Goal: Check status

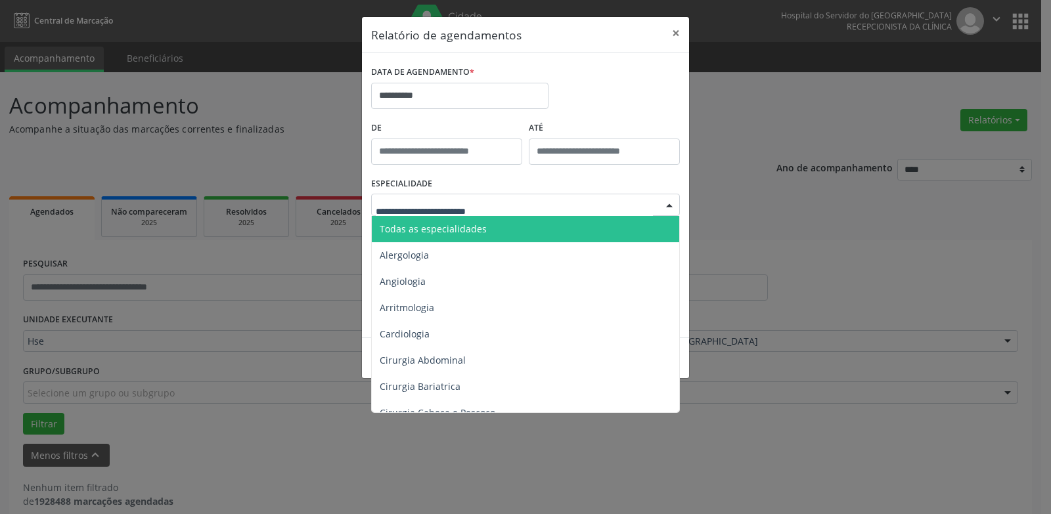
click at [485, 221] on span "Todas as especialidades" at bounding box center [526, 229] width 309 height 26
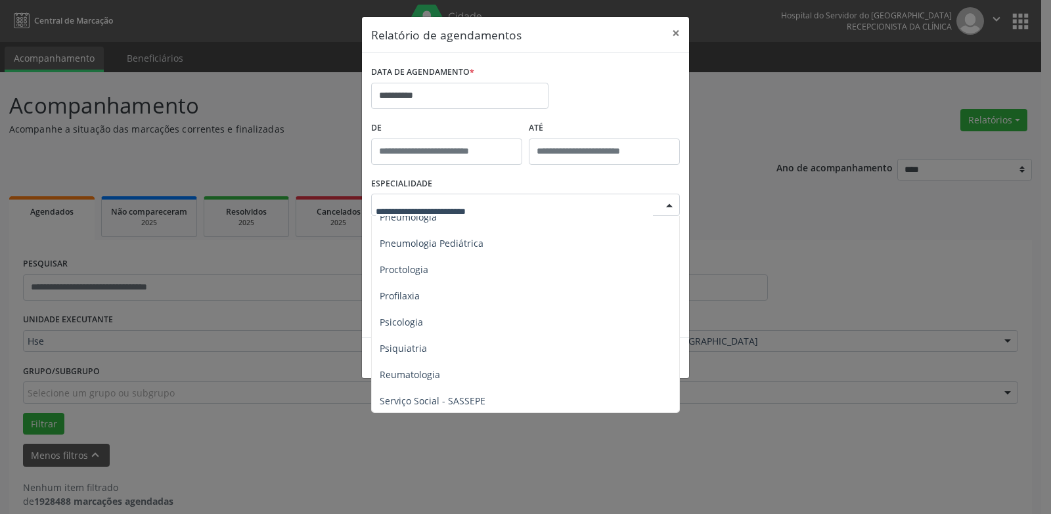
scroll to position [2283, 0]
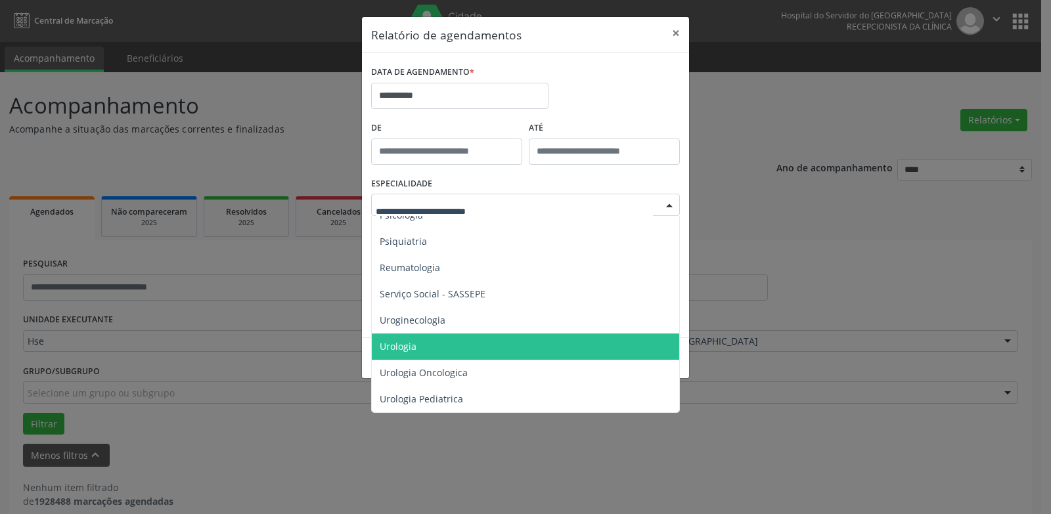
click at [475, 336] on span "Urologia" at bounding box center [526, 347] width 309 height 26
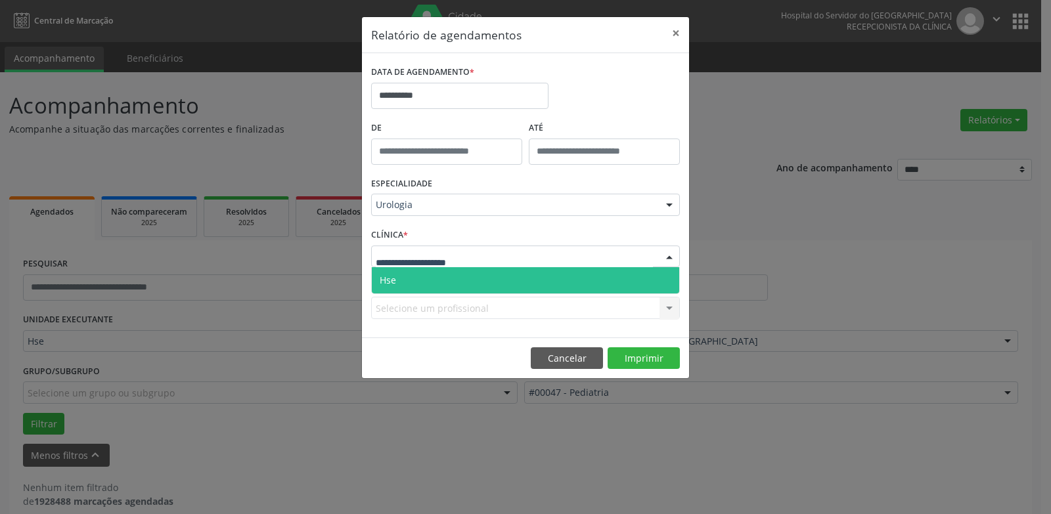
click at [549, 259] on div at bounding box center [525, 257] width 309 height 22
click at [527, 288] on span "Hse" at bounding box center [525, 280] width 307 height 26
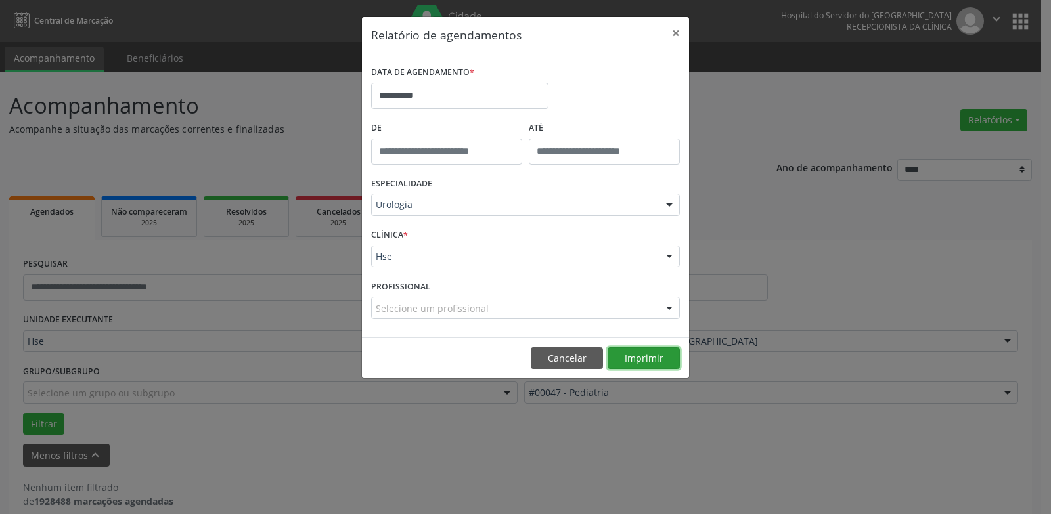
click at [655, 358] on button "Imprimir" at bounding box center [643, 358] width 72 height 22
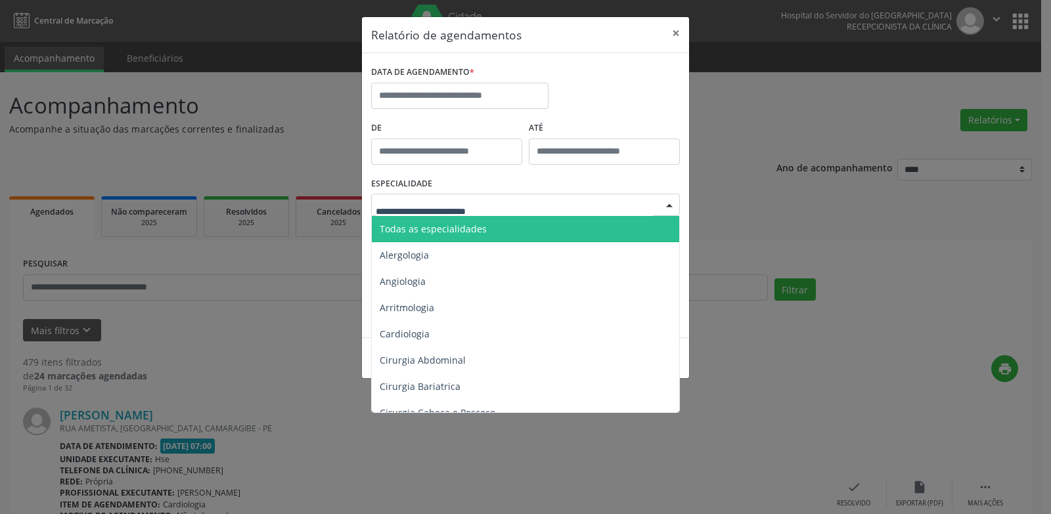
click at [489, 223] on span "Todas as especialidades" at bounding box center [526, 229] width 309 height 26
type input "***"
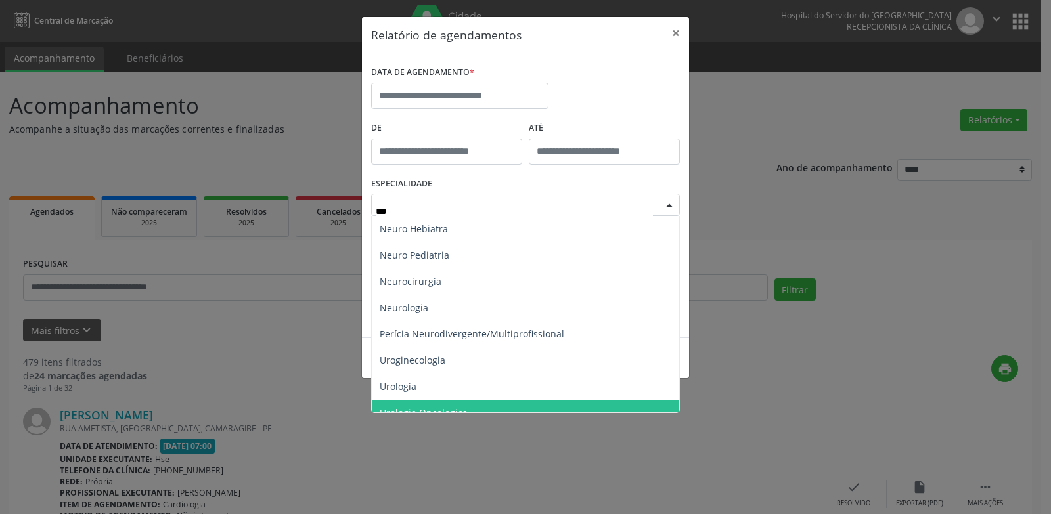
click at [465, 400] on span "Urologia Oncologica" at bounding box center [525, 413] width 307 height 26
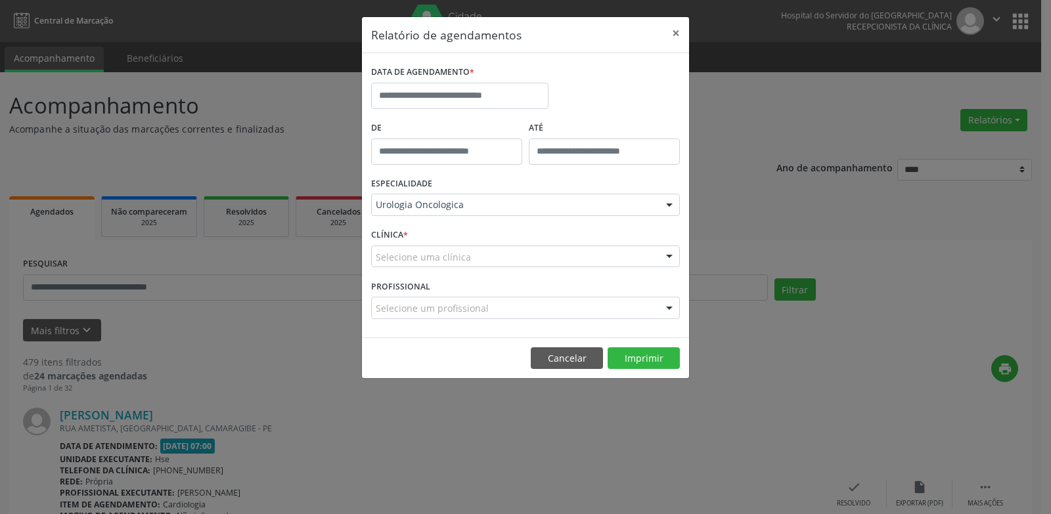
click at [501, 253] on div "Selecione uma clínica" at bounding box center [525, 257] width 309 height 22
type input "*"
type input "***"
click at [637, 217] on div "ESPECIALIDADE Urologia Oncologica Todas as especialidades Alergologia Angiologi…" at bounding box center [525, 199] width 315 height 51
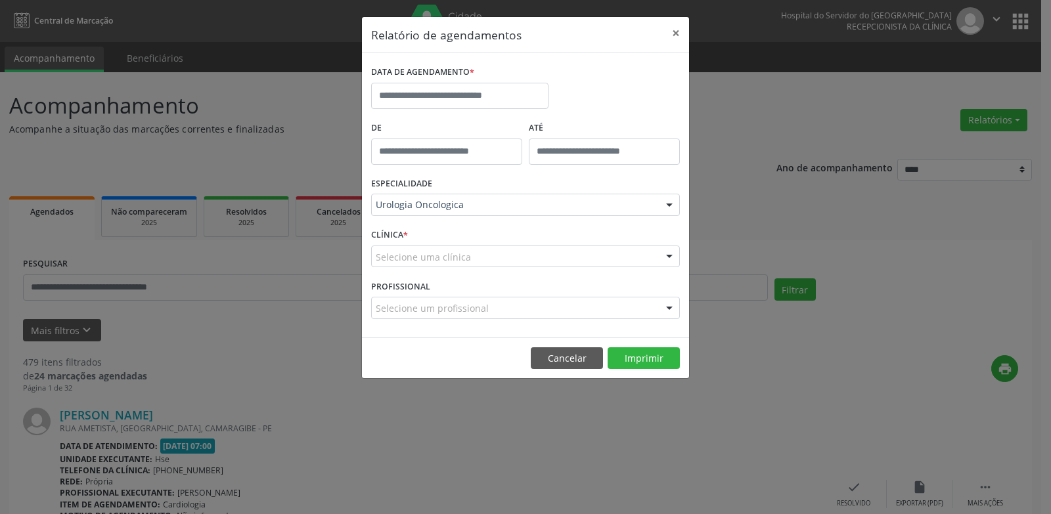
click at [624, 248] on div "Selecione uma clínica" at bounding box center [525, 257] width 309 height 22
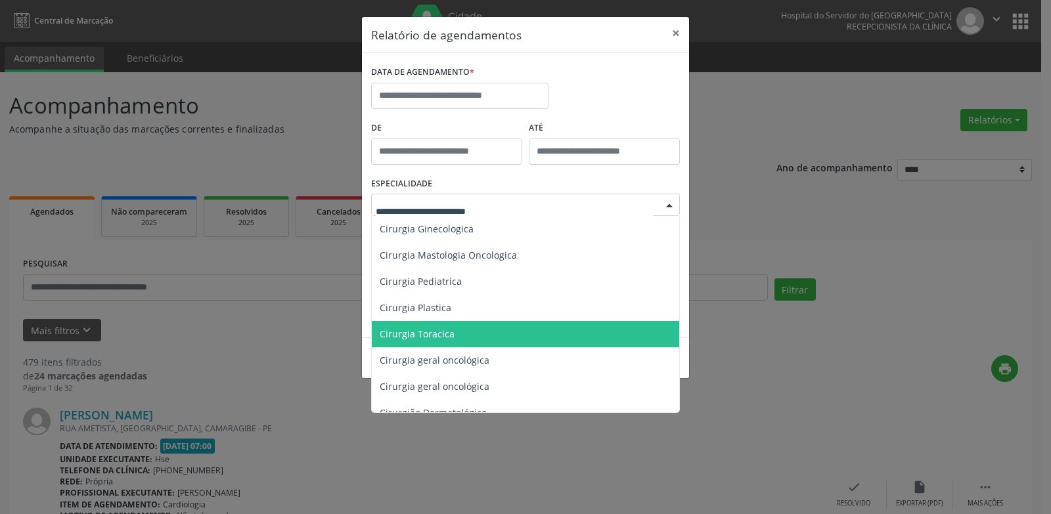
scroll to position [591, 0]
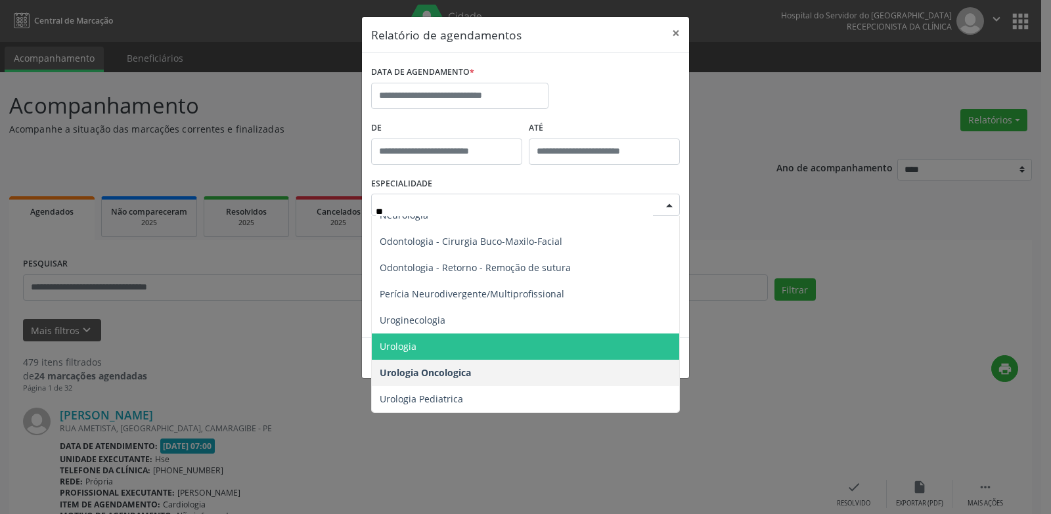
type input "***"
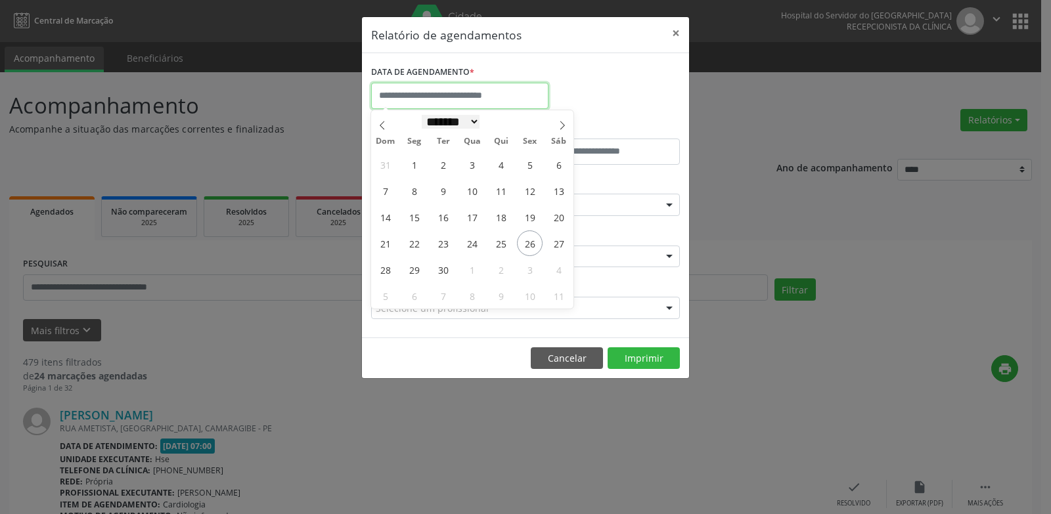
click at [489, 102] on input "text" at bounding box center [459, 96] width 177 height 26
click at [523, 238] on span "26" at bounding box center [530, 243] width 26 height 26
type input "**********"
click at [524, 238] on span "26" at bounding box center [530, 243] width 26 height 26
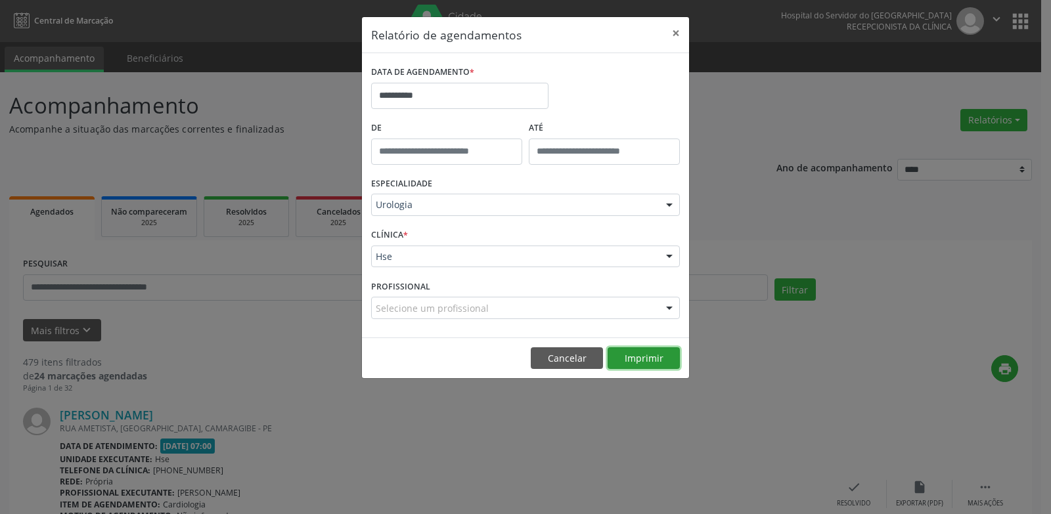
click at [635, 358] on button "Imprimir" at bounding box center [643, 358] width 72 height 22
